Goal: Task Accomplishment & Management: Complete application form

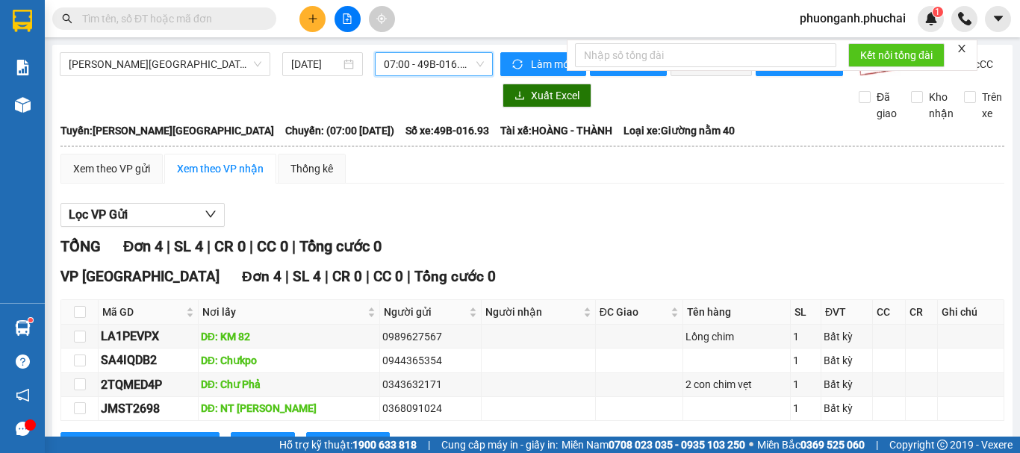
click at [184, 21] on input "text" at bounding box center [170, 18] width 176 height 16
click at [339, 69] on div "[DATE]" at bounding box center [322, 64] width 63 height 16
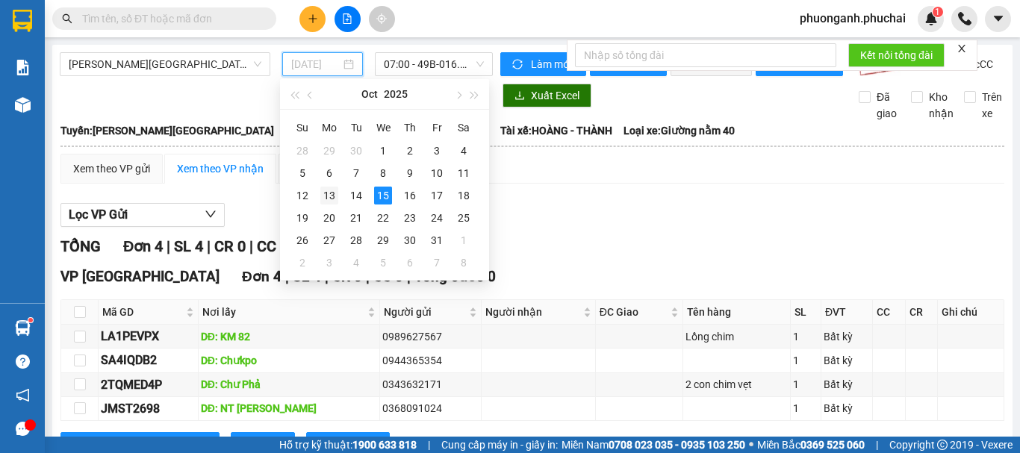
click at [333, 196] on div "13" at bounding box center [329, 196] width 18 height 18
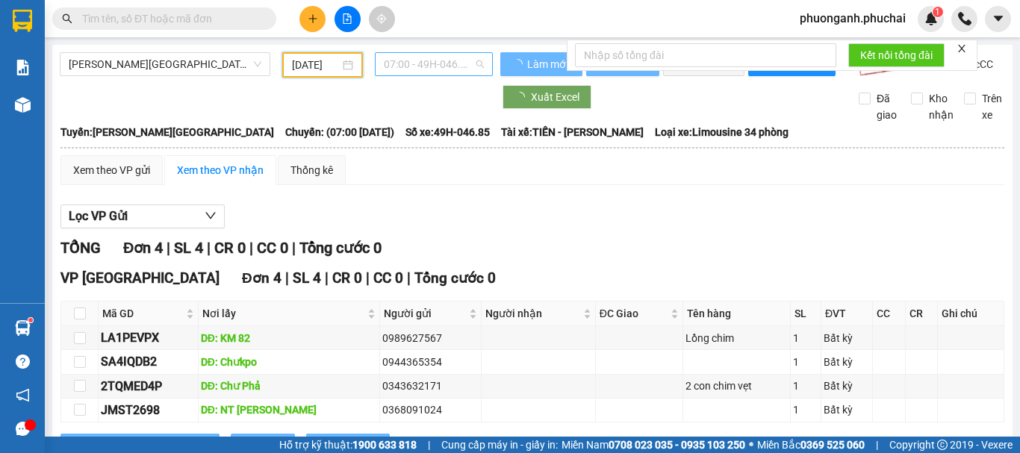
click at [429, 63] on span "07:00 - 49H-046.85" at bounding box center [434, 64] width 100 height 22
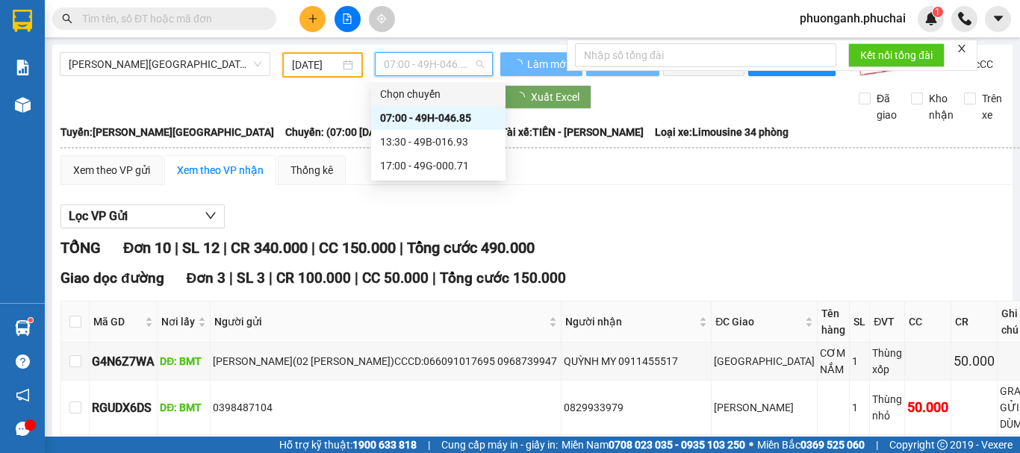
scroll to position [0, 0]
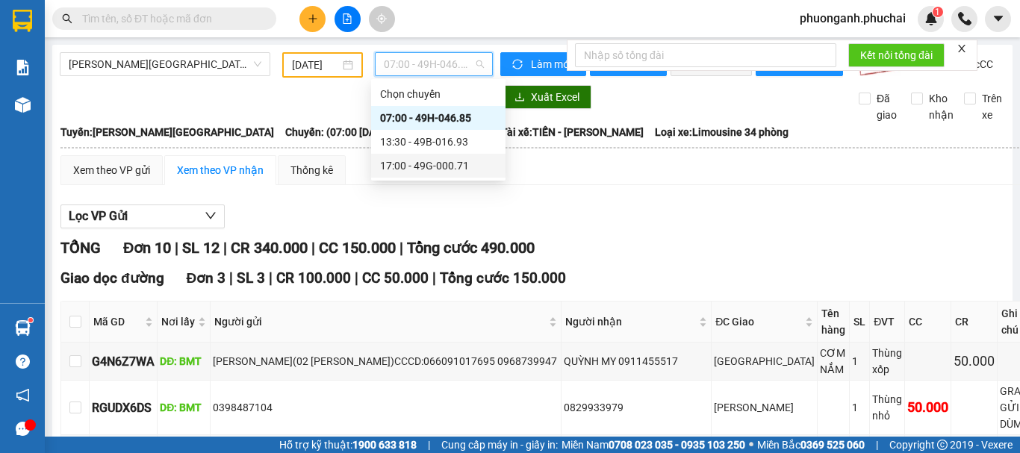
click at [442, 166] on div "17:00 - 49G-000.71" at bounding box center [438, 165] width 116 height 16
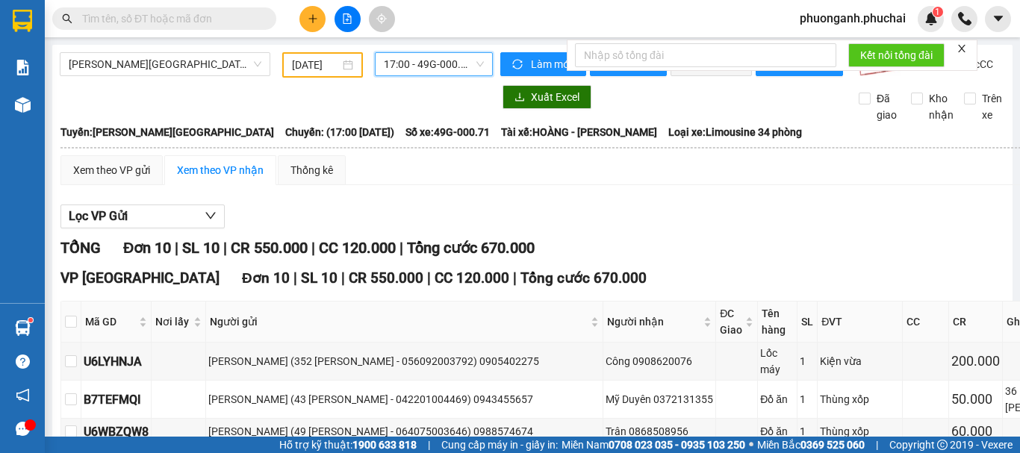
click at [232, 176] on div "Xem theo VP nhận" at bounding box center [220, 170] width 87 height 16
click at [304, 67] on input "[DATE]" at bounding box center [316, 65] width 48 height 16
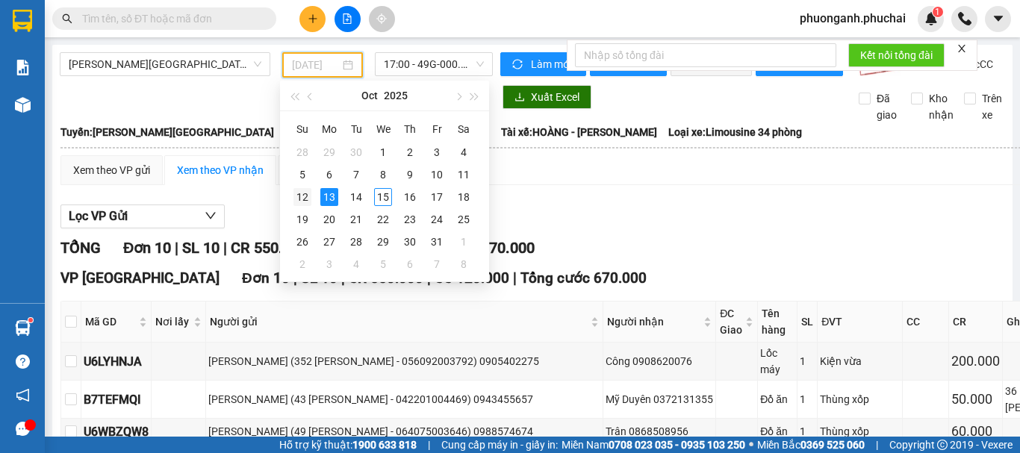
click at [309, 193] on div "12" at bounding box center [302, 197] width 18 height 18
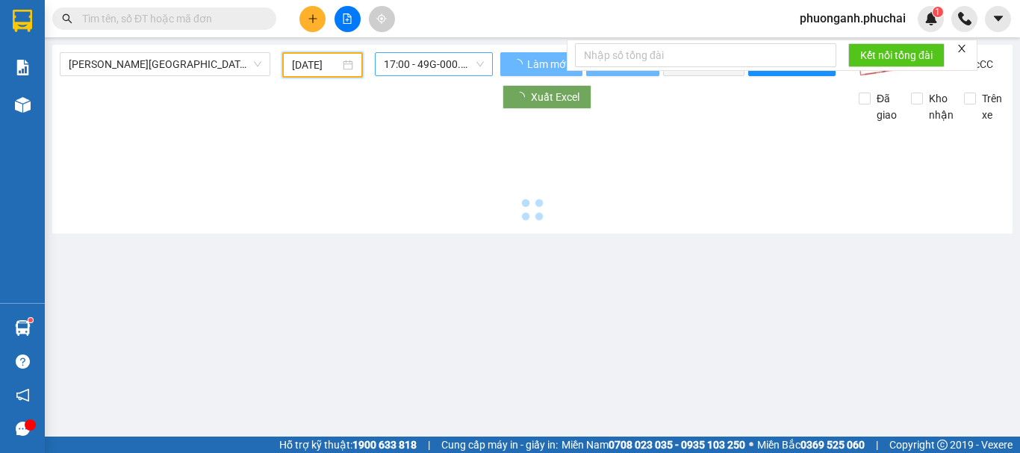
type input "[DATE]"
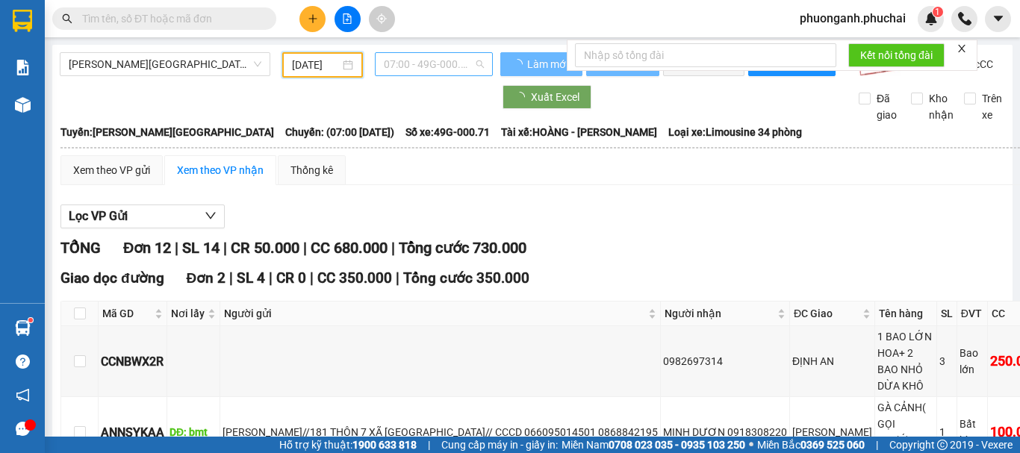
click at [427, 60] on span "07:00 - 49G-000.71" at bounding box center [434, 64] width 100 height 22
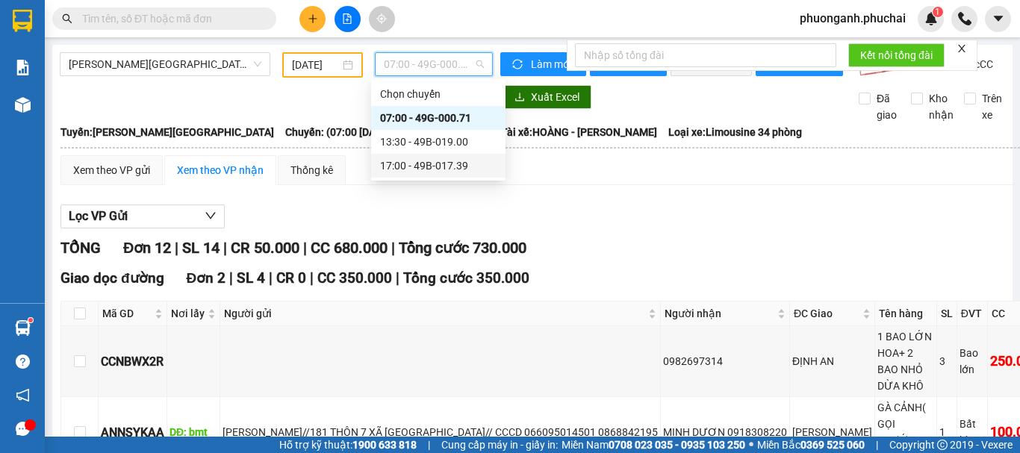
click at [415, 167] on div "17:00 - 49B-017.39" at bounding box center [438, 165] width 116 height 16
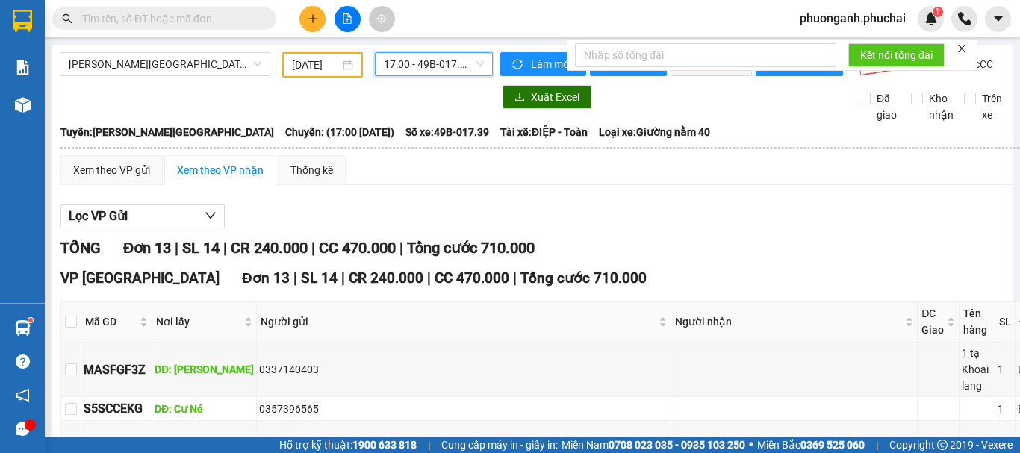
click at [199, 178] on div "Xem theo VP nhận" at bounding box center [220, 170] width 87 height 16
click at [104, 177] on div "Xem theo VP gửi" at bounding box center [111, 170] width 77 height 16
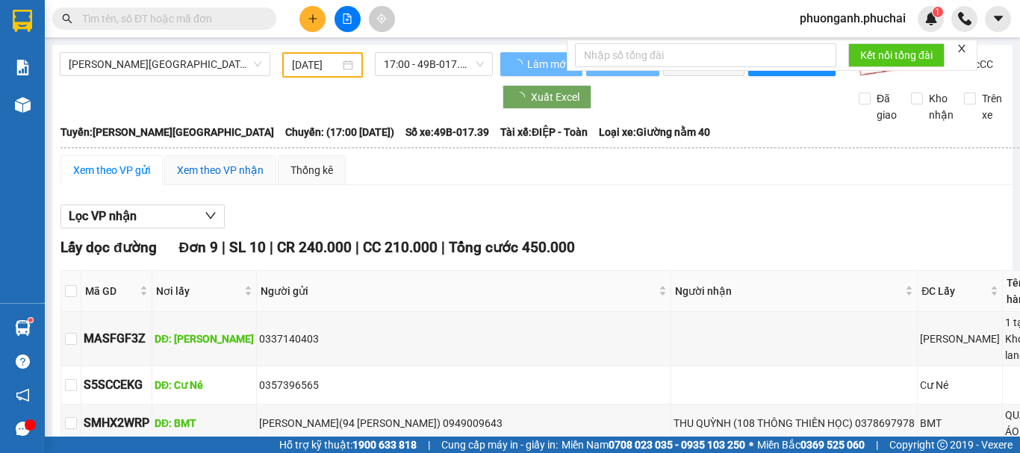
click at [228, 178] on div "Xem theo VP nhận" at bounding box center [220, 170] width 87 height 16
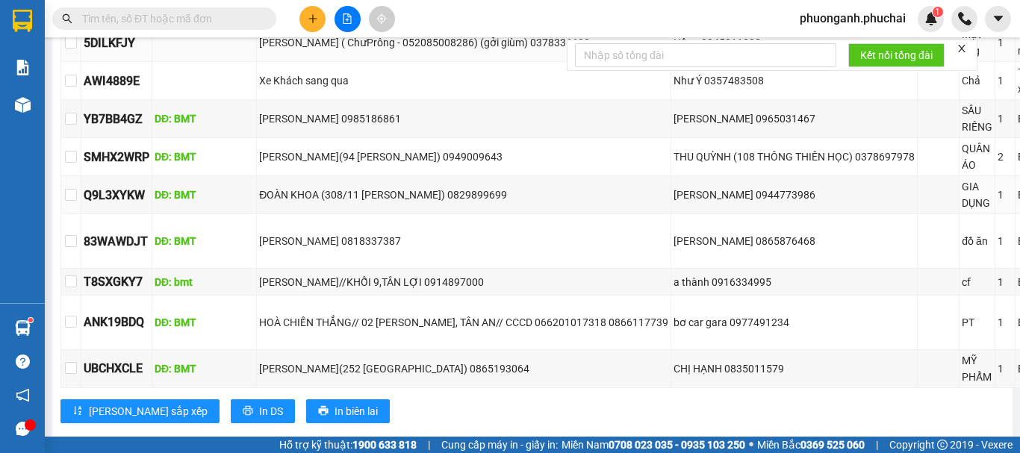
scroll to position [373, 0]
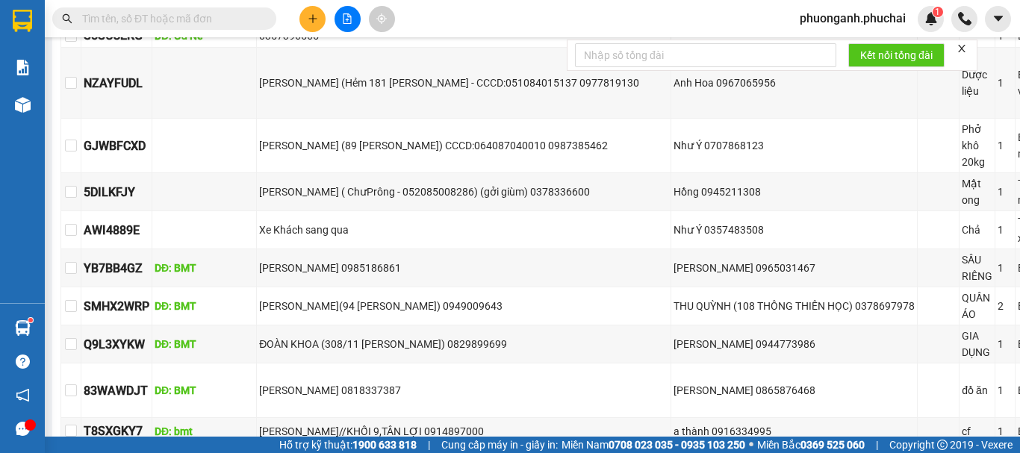
click at [208, 19] on input "text" at bounding box center [170, 18] width 176 height 16
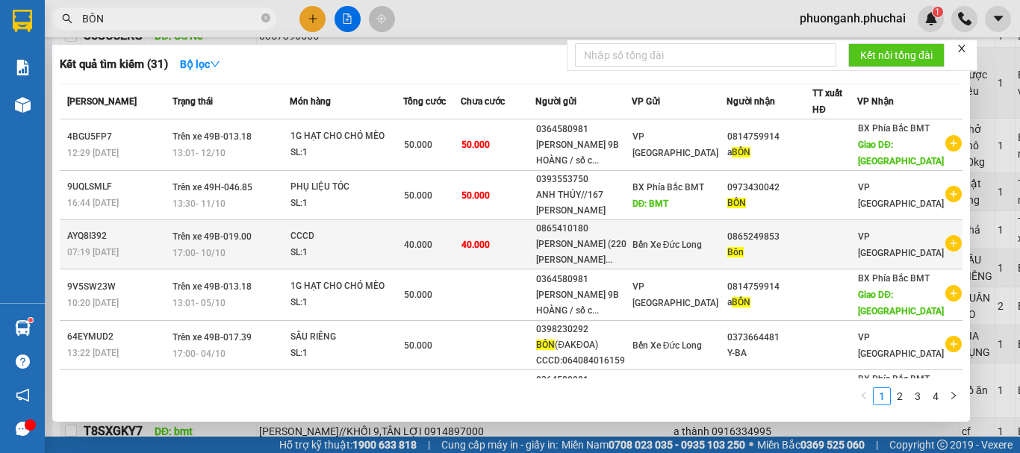
type input "BÔN"
click at [791, 241] on div "0865249853" at bounding box center [769, 237] width 85 height 16
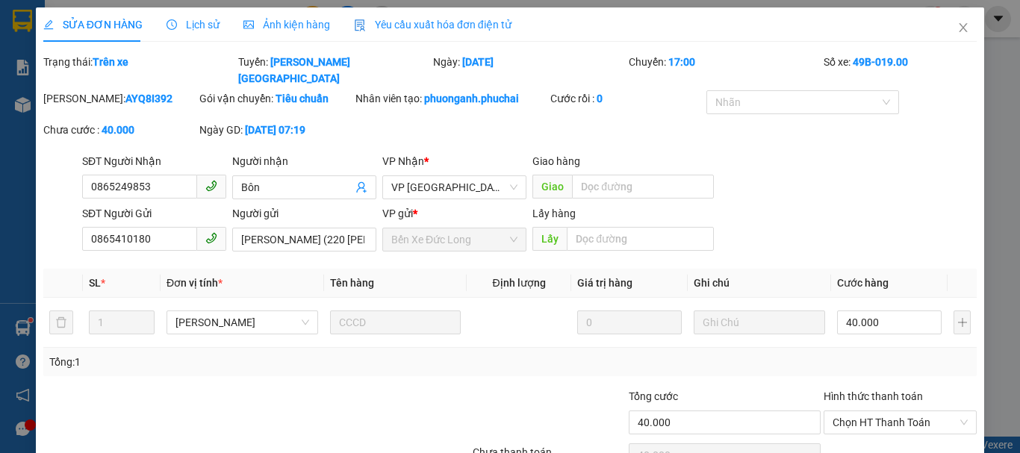
type input "0865249853"
type input "Bôn"
type input "0865410180"
type input "[PERSON_NAME] (220 [PERSON_NAME] - 064170006291)"
type input "40.000"
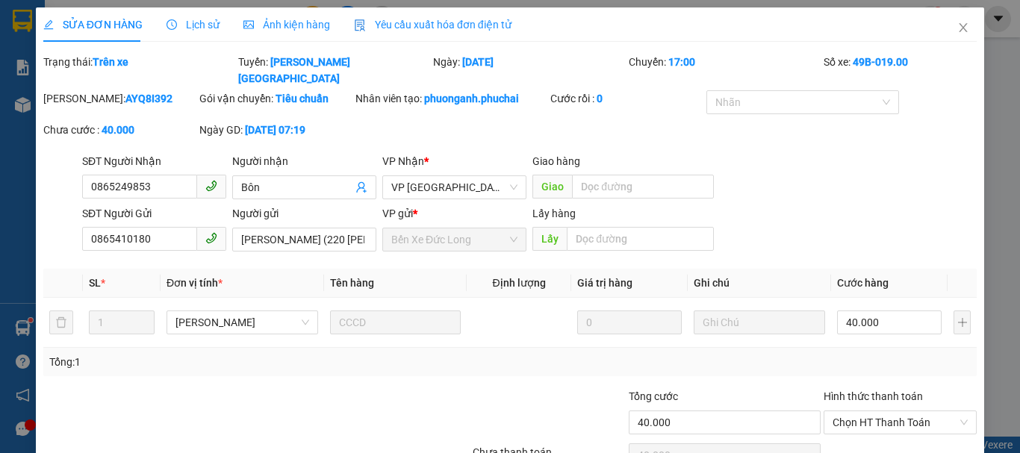
type input "40.000"
click at [778, 112] on div "[PERSON_NAME]: AYQ8I392 Gói vận chuyển: Tiêu chuẩn Nhân viên tạo: phuonganh.phu…" at bounding box center [510, 121] width 936 height 63
